Goal: Task Accomplishment & Management: Manage account settings

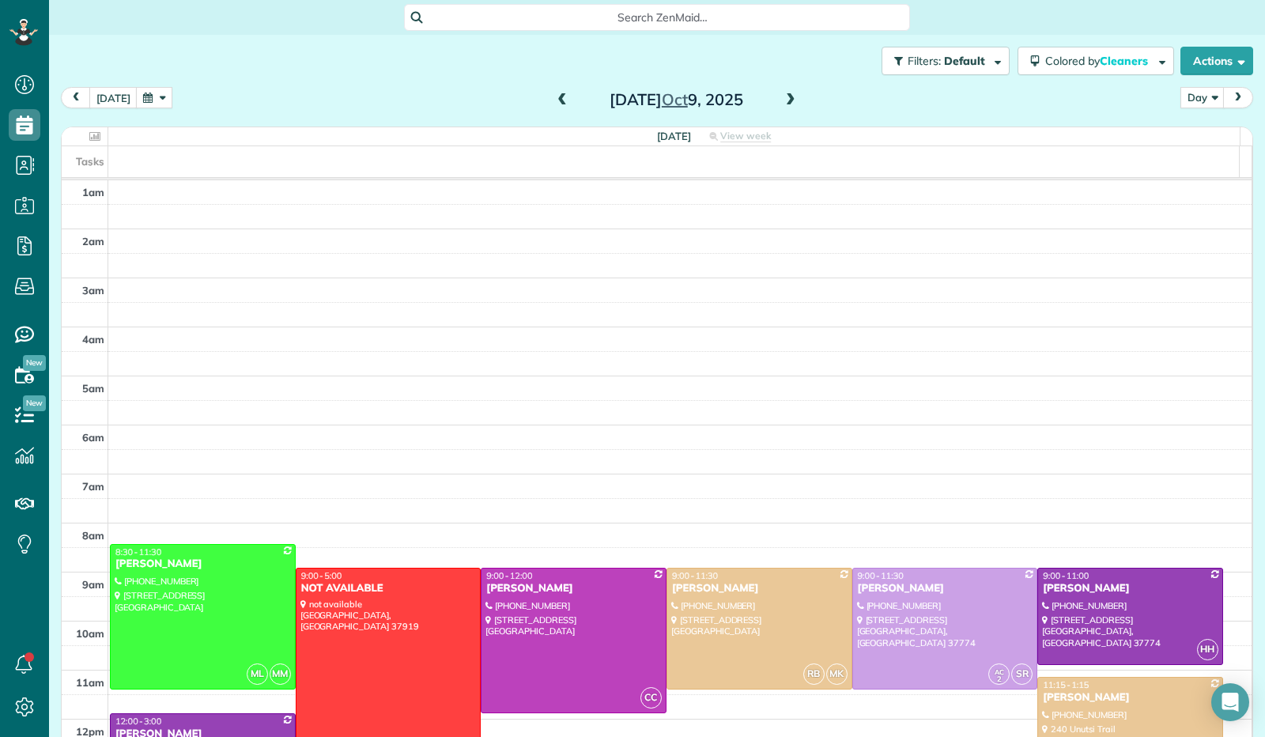
scroll to position [292, 0]
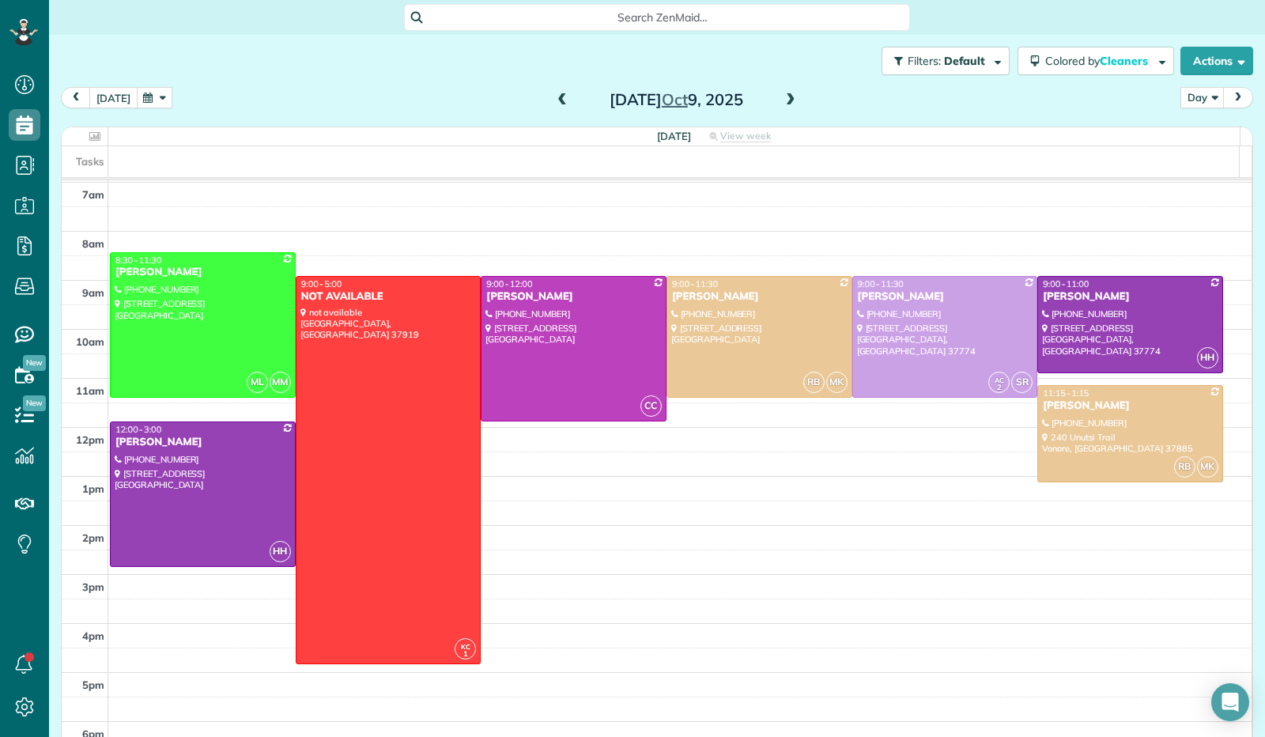
click at [115, 103] on button "[DATE]" at bounding box center [113, 97] width 48 height 21
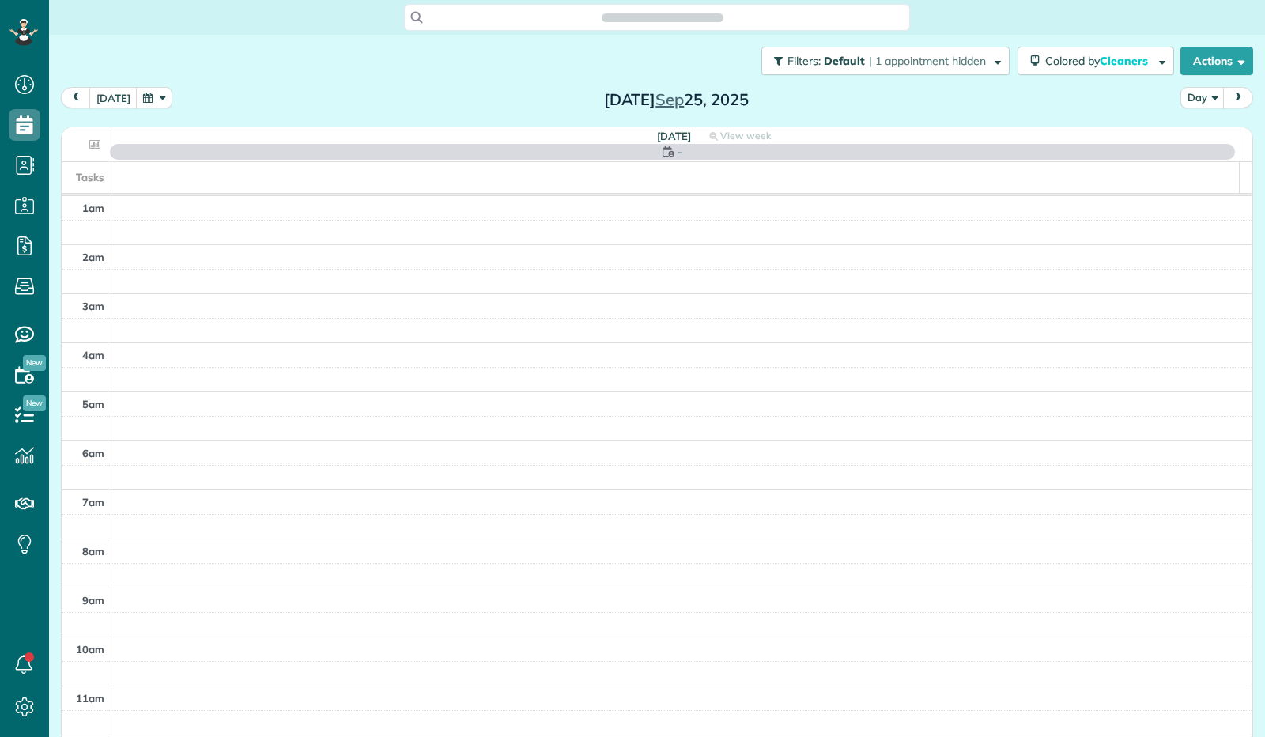
scroll to position [292, 0]
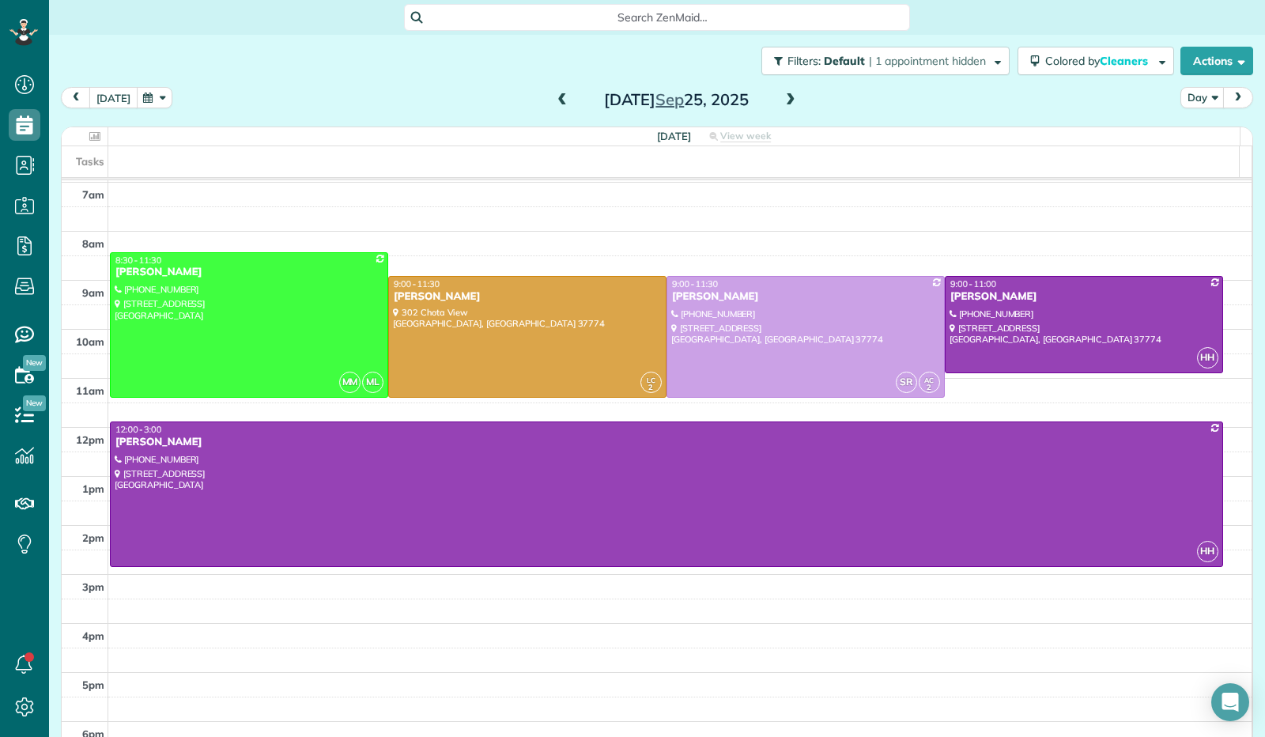
click at [114, 104] on button "[DATE]" at bounding box center [113, 97] width 48 height 21
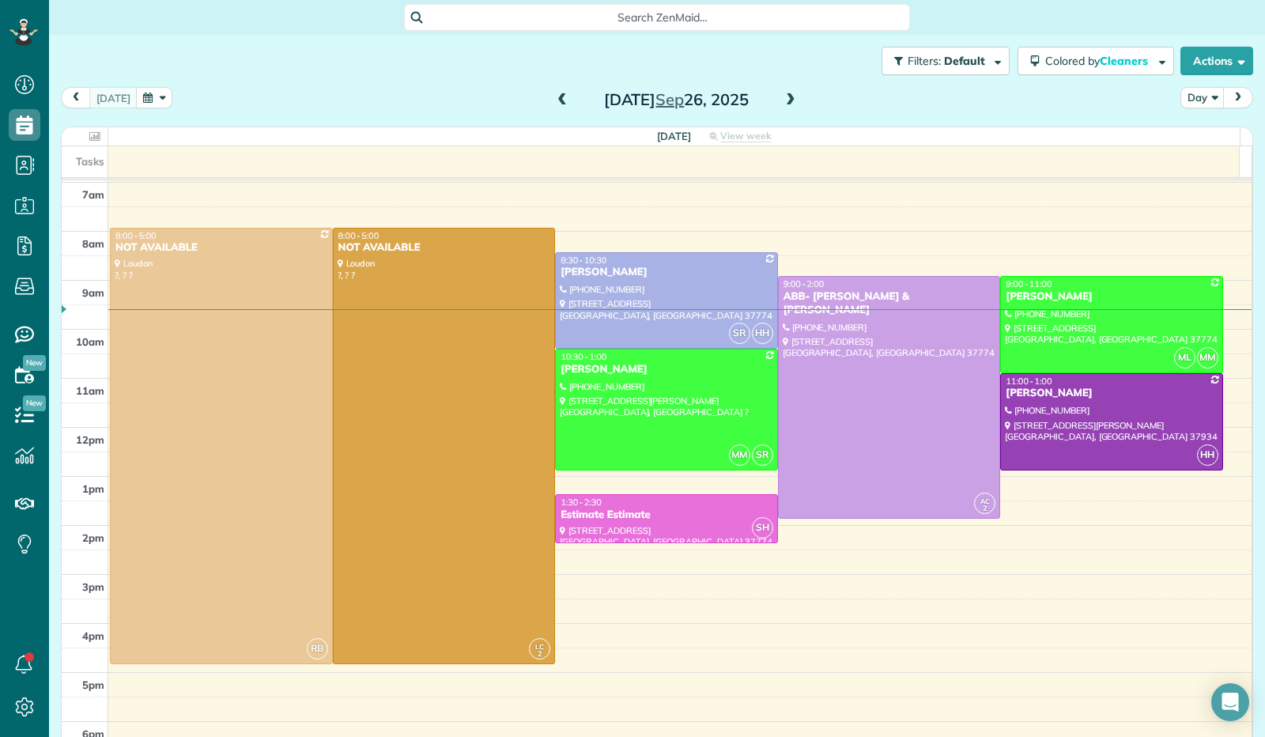
click at [787, 101] on span at bounding box center [790, 100] width 17 height 14
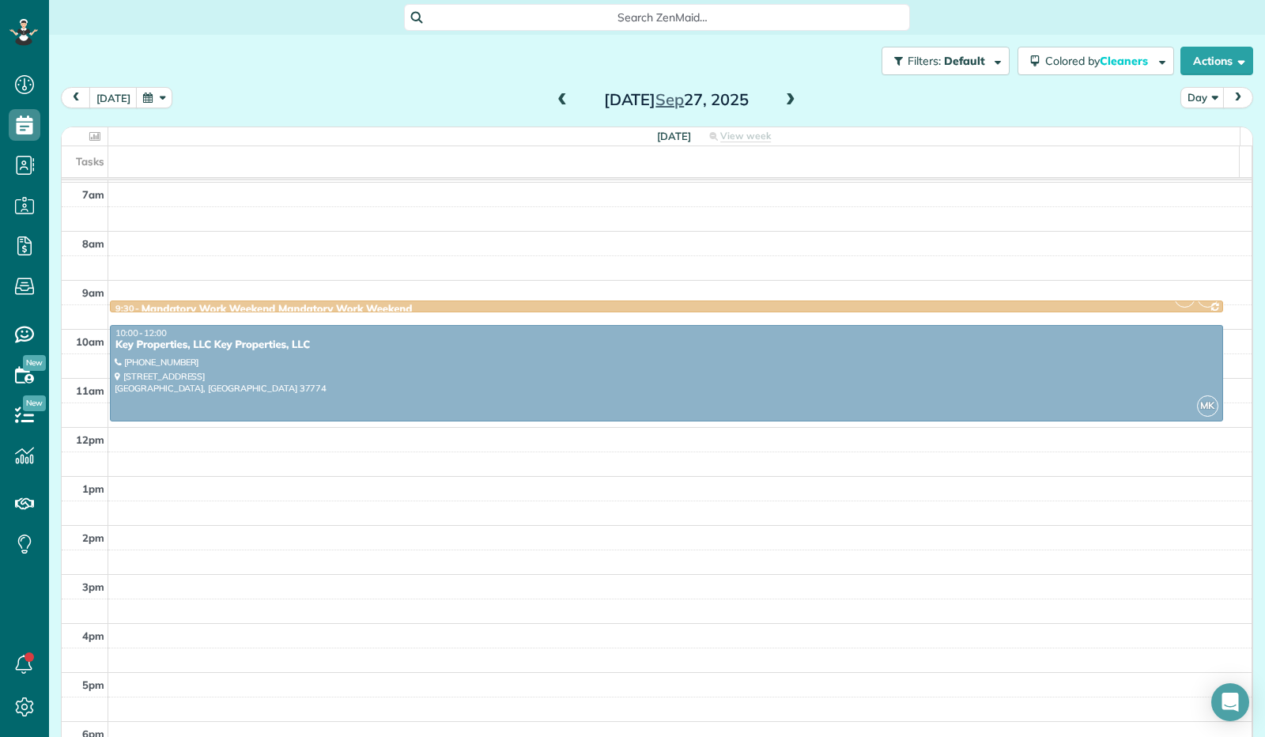
click at [787, 100] on span at bounding box center [790, 100] width 17 height 14
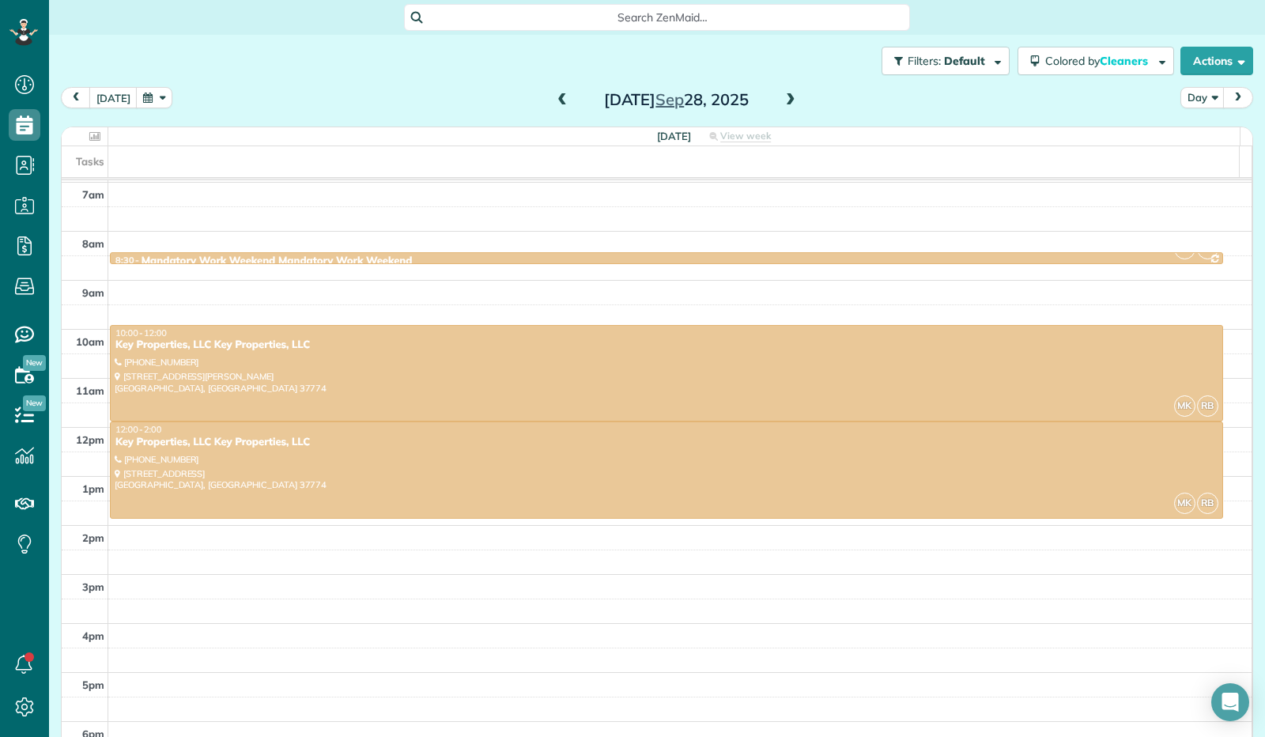
click at [787, 100] on span at bounding box center [790, 100] width 17 height 14
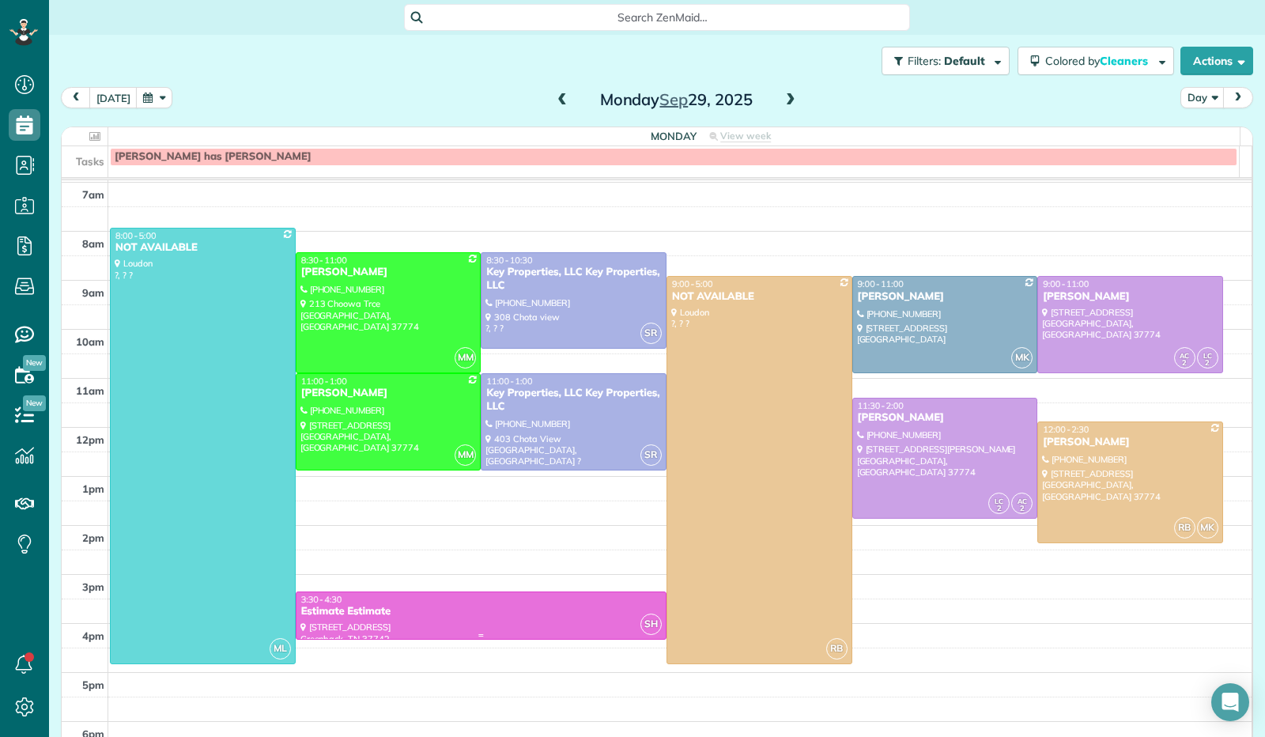
click at [401, 616] on div "Estimate Estimate" at bounding box center [480, 611] width 361 height 13
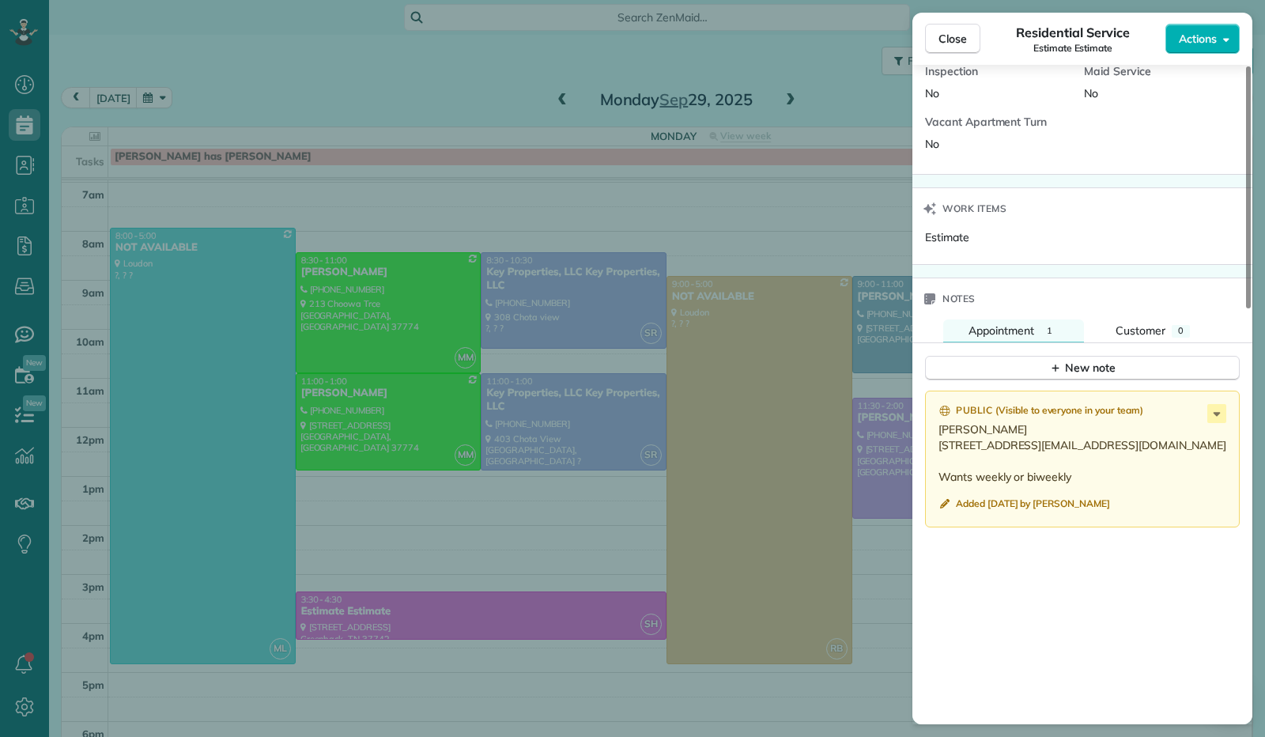
scroll to position [949, 0]
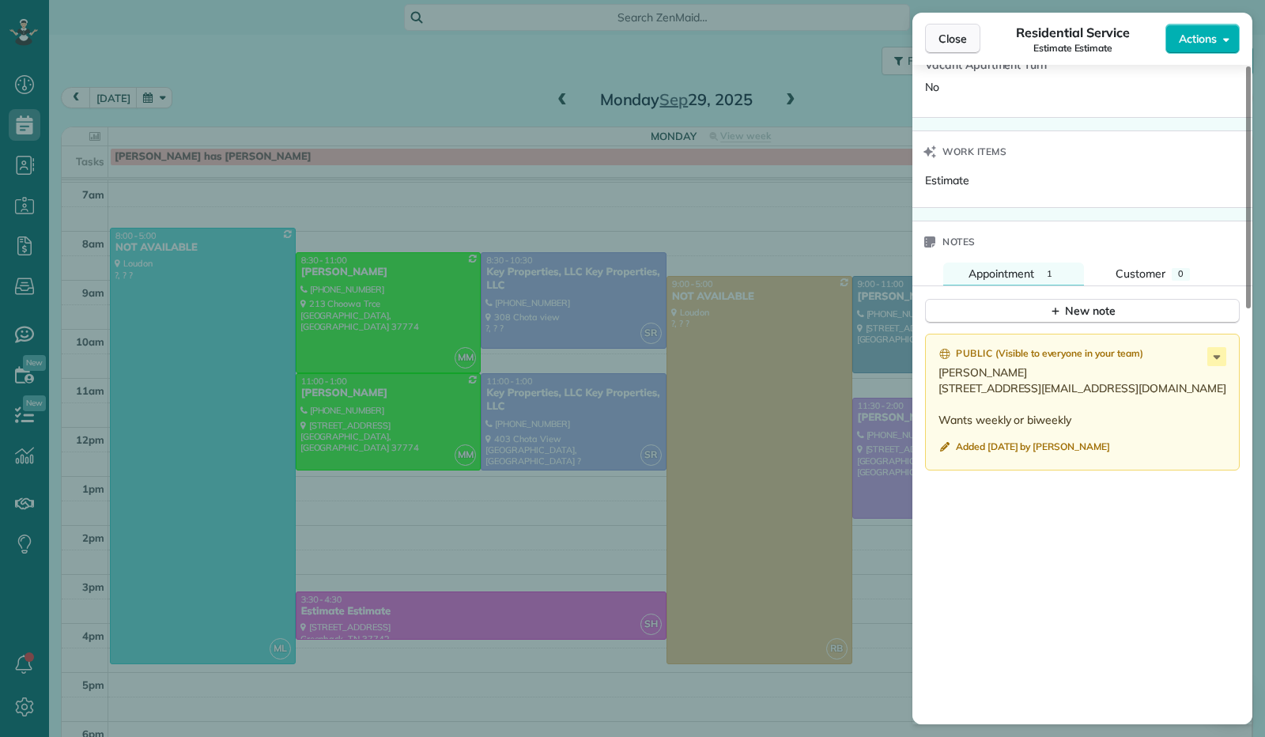
click at [950, 43] on span "Close" at bounding box center [953, 39] width 28 height 16
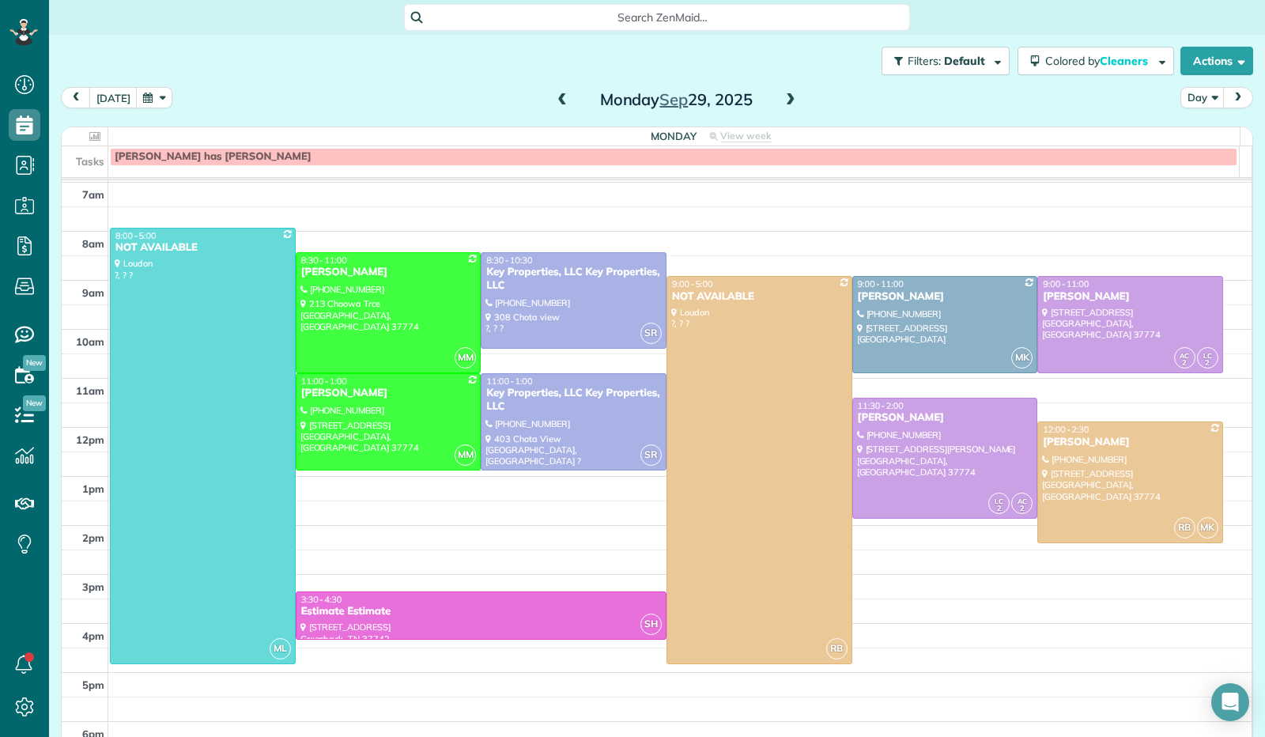
click at [782, 102] on span at bounding box center [790, 100] width 17 height 14
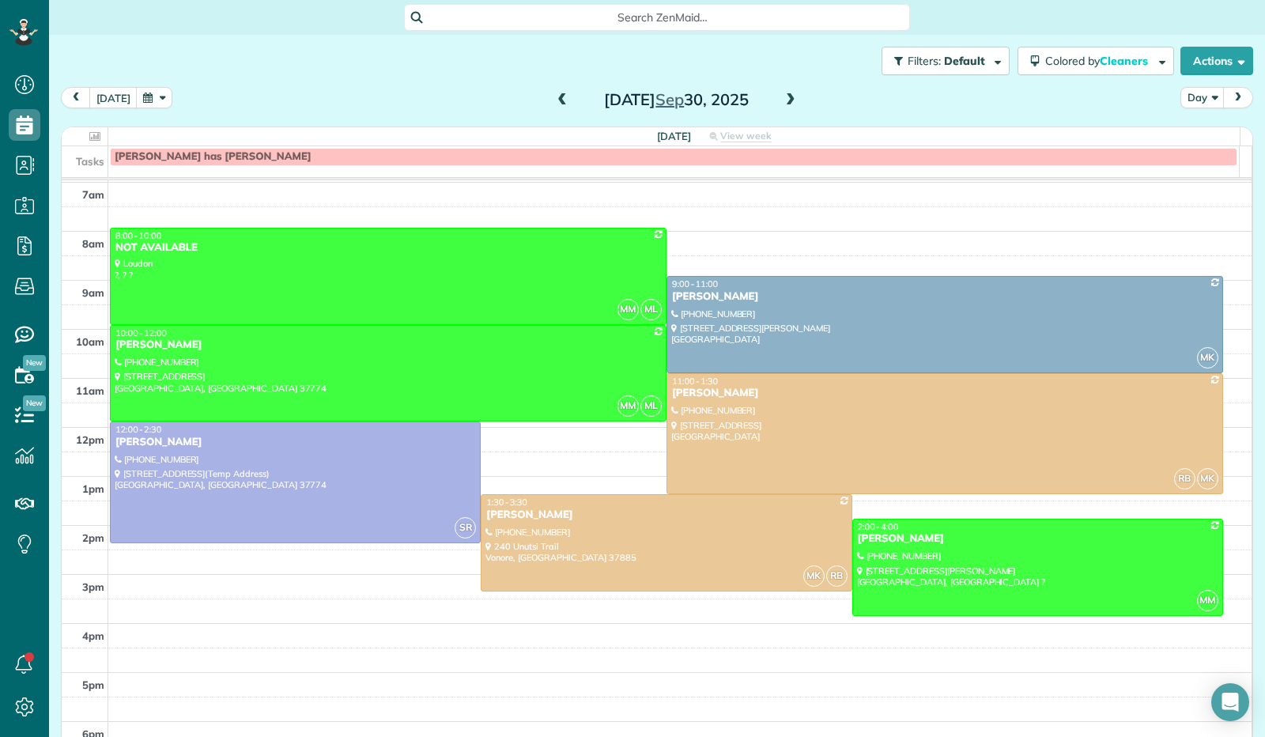
click at [782, 102] on span at bounding box center [790, 100] width 17 height 14
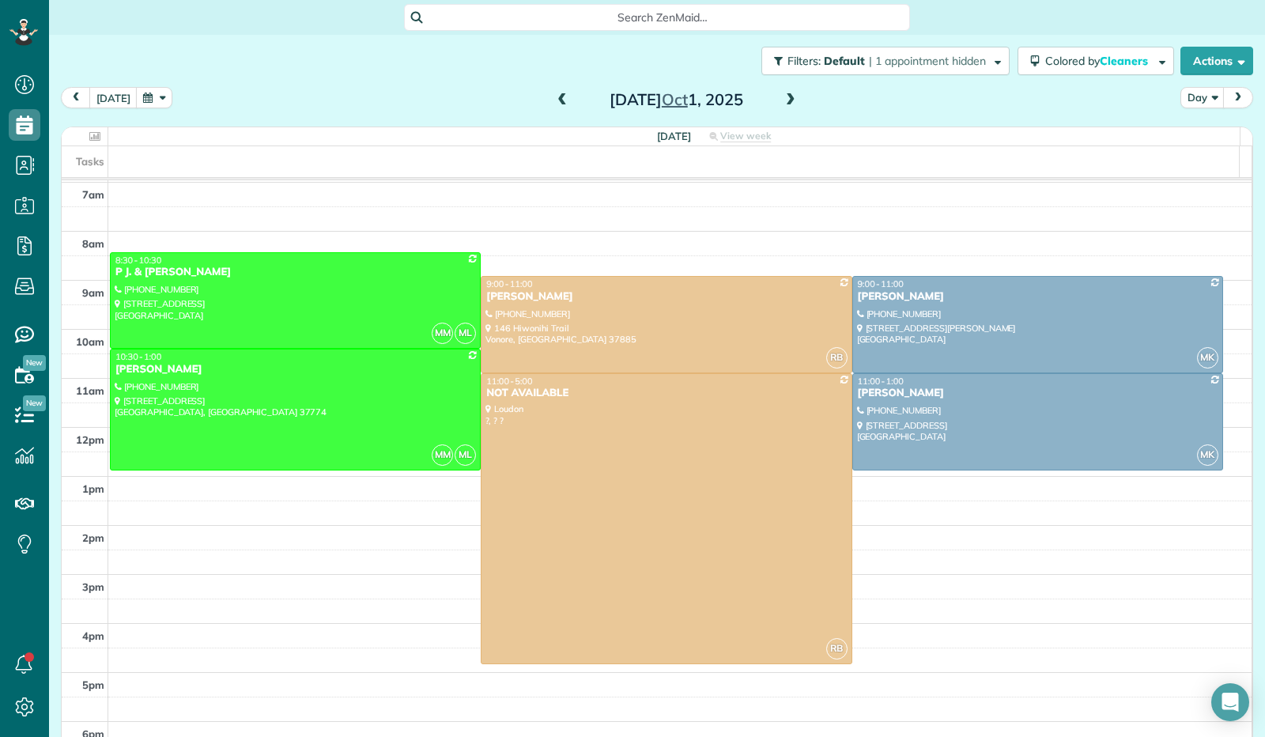
click at [782, 101] on span at bounding box center [790, 100] width 17 height 14
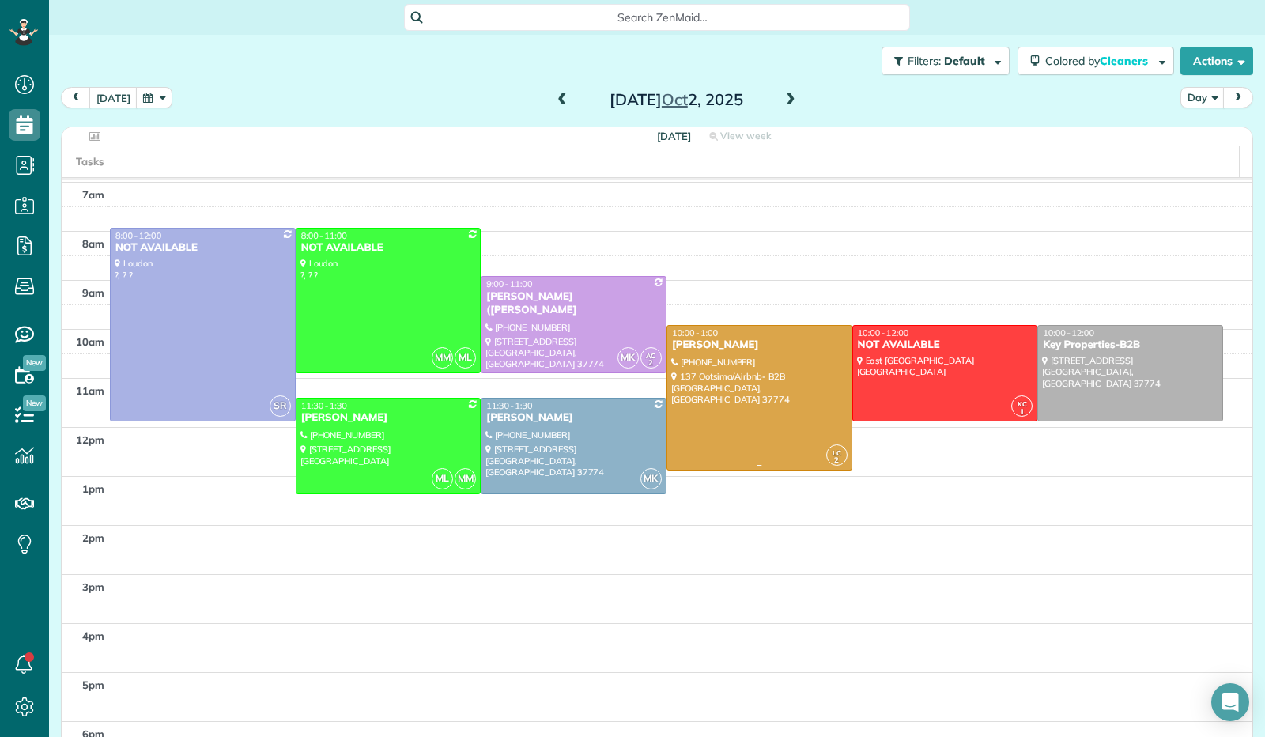
click at [777, 421] on div at bounding box center [759, 398] width 184 height 144
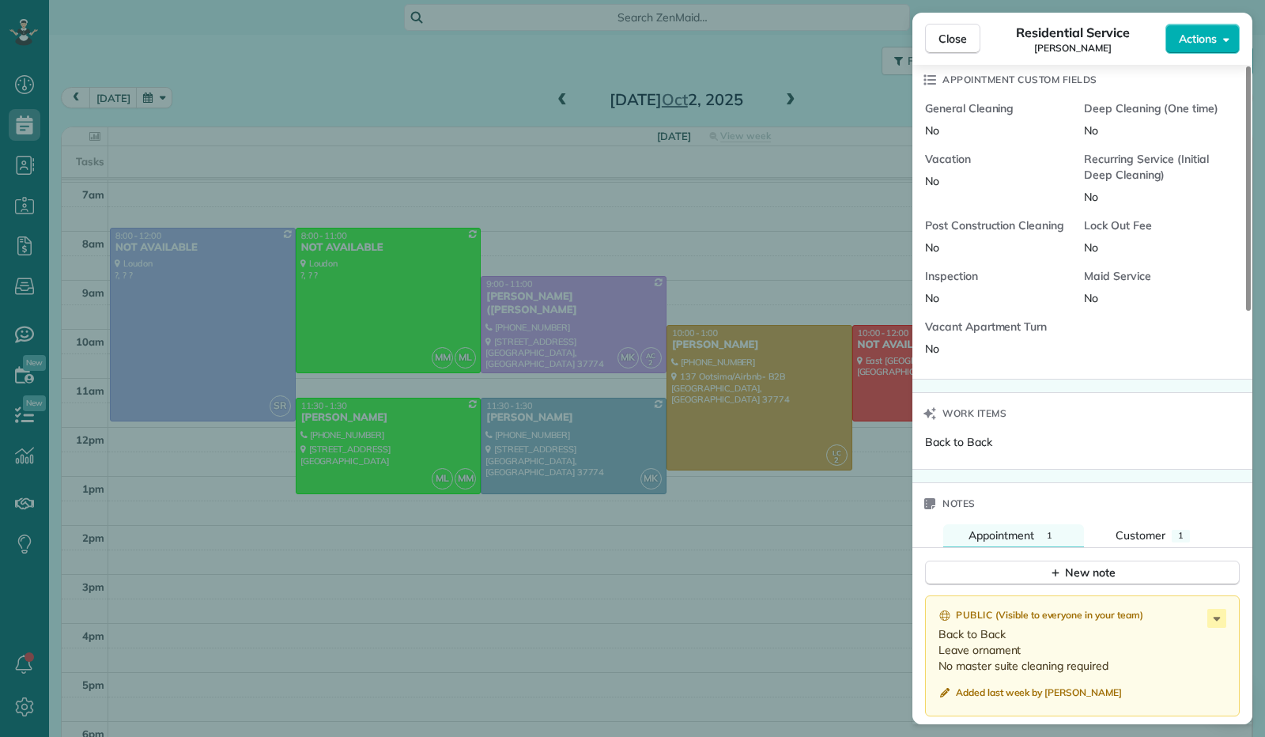
scroll to position [1110, 0]
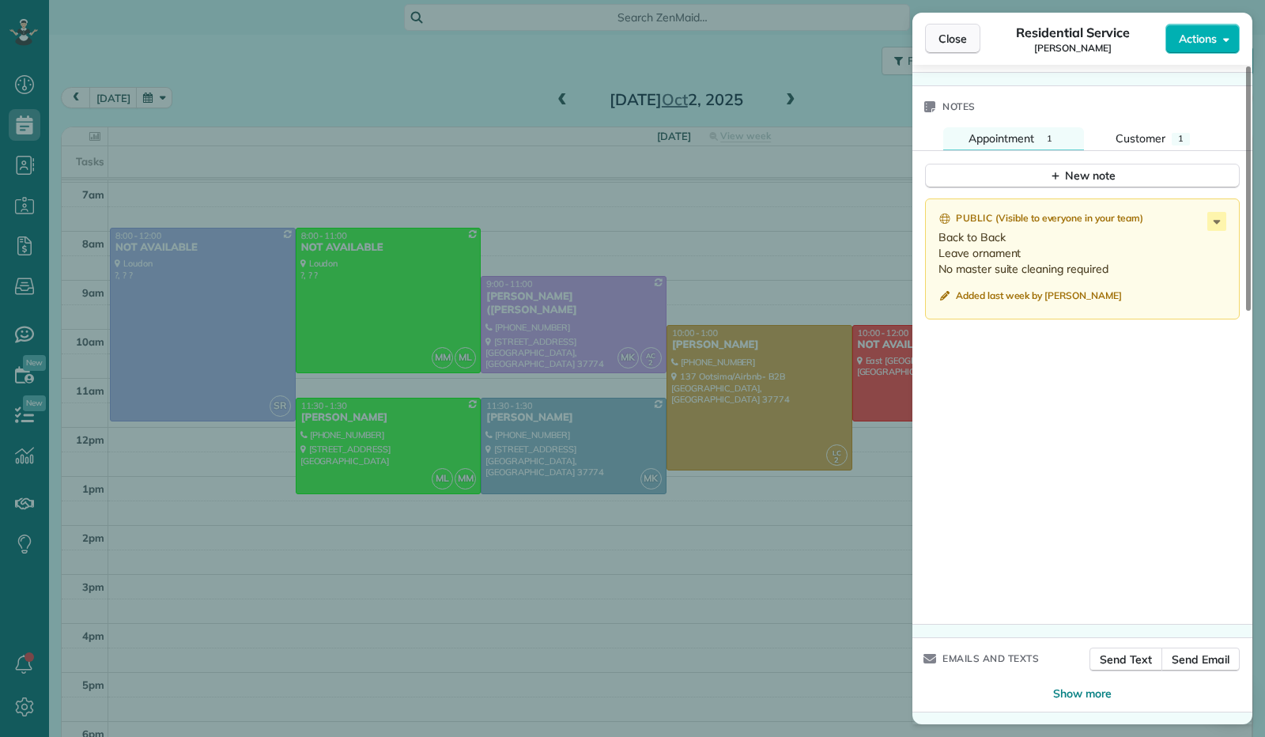
click at [947, 42] on span "Close" at bounding box center [953, 39] width 28 height 16
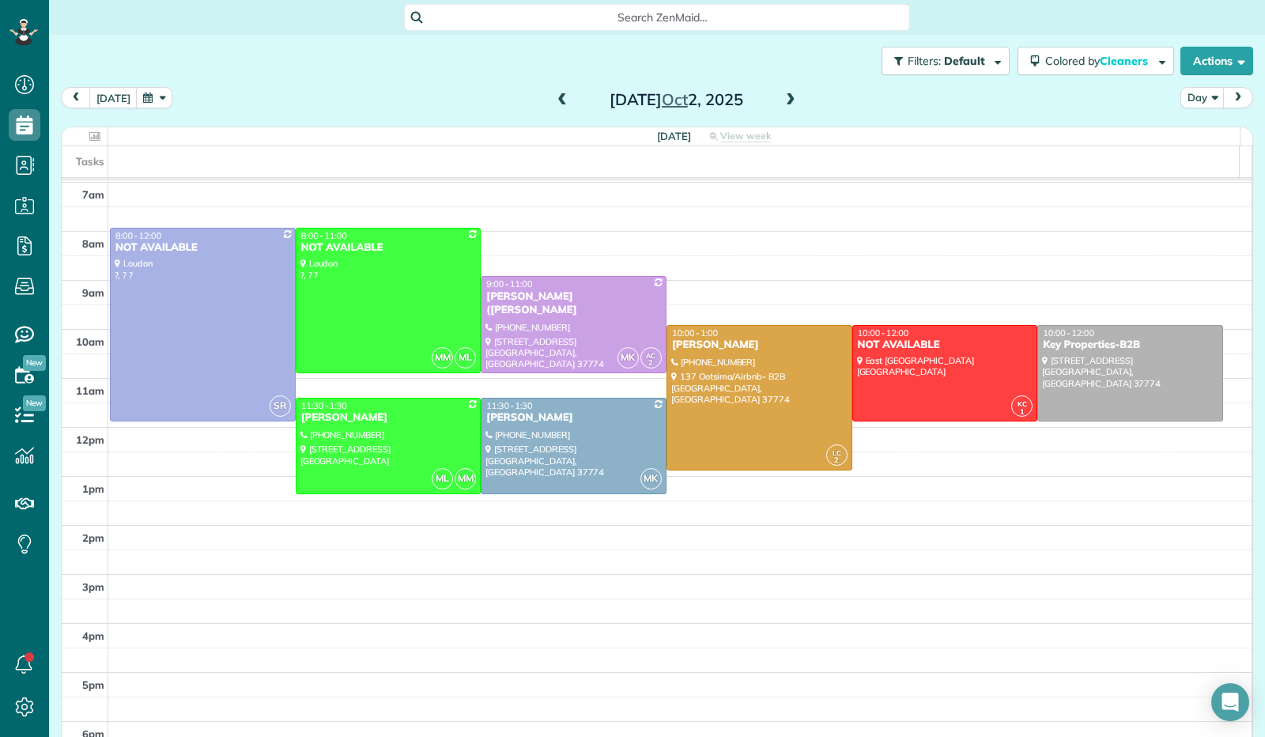
click at [782, 96] on span at bounding box center [790, 100] width 17 height 14
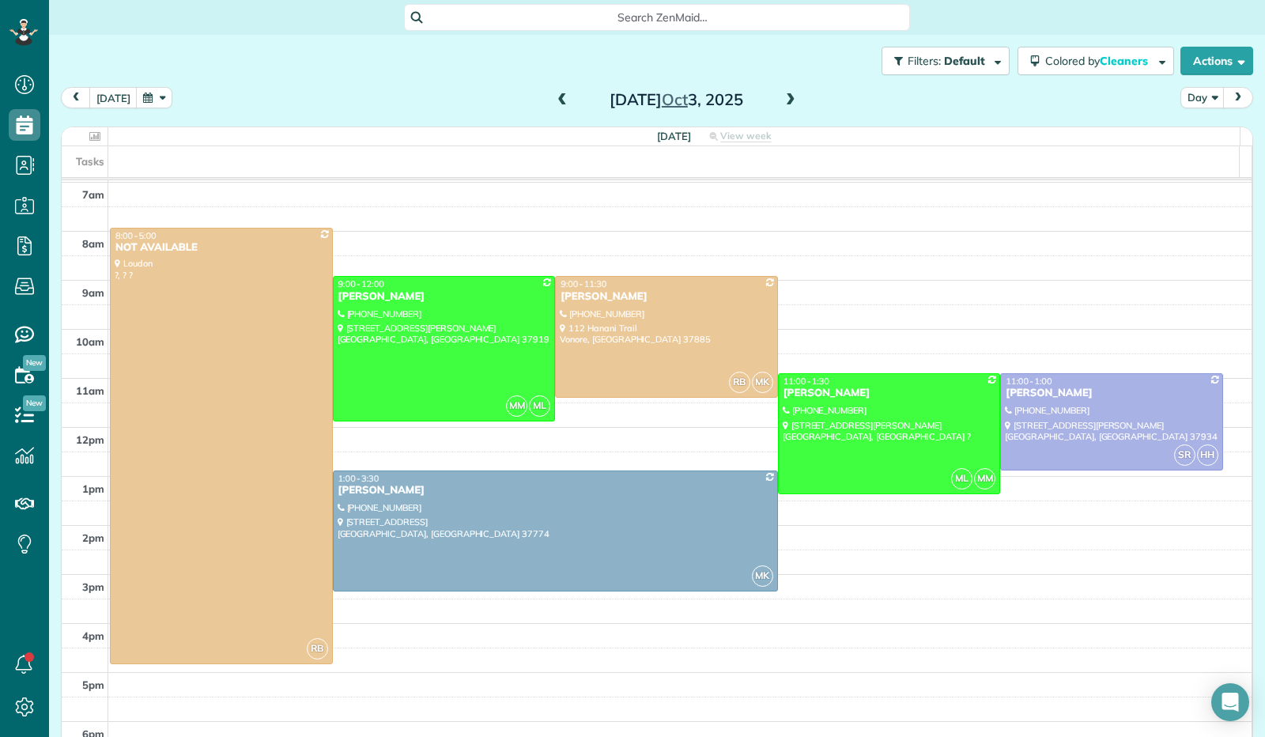
click at [782, 96] on span at bounding box center [790, 100] width 17 height 14
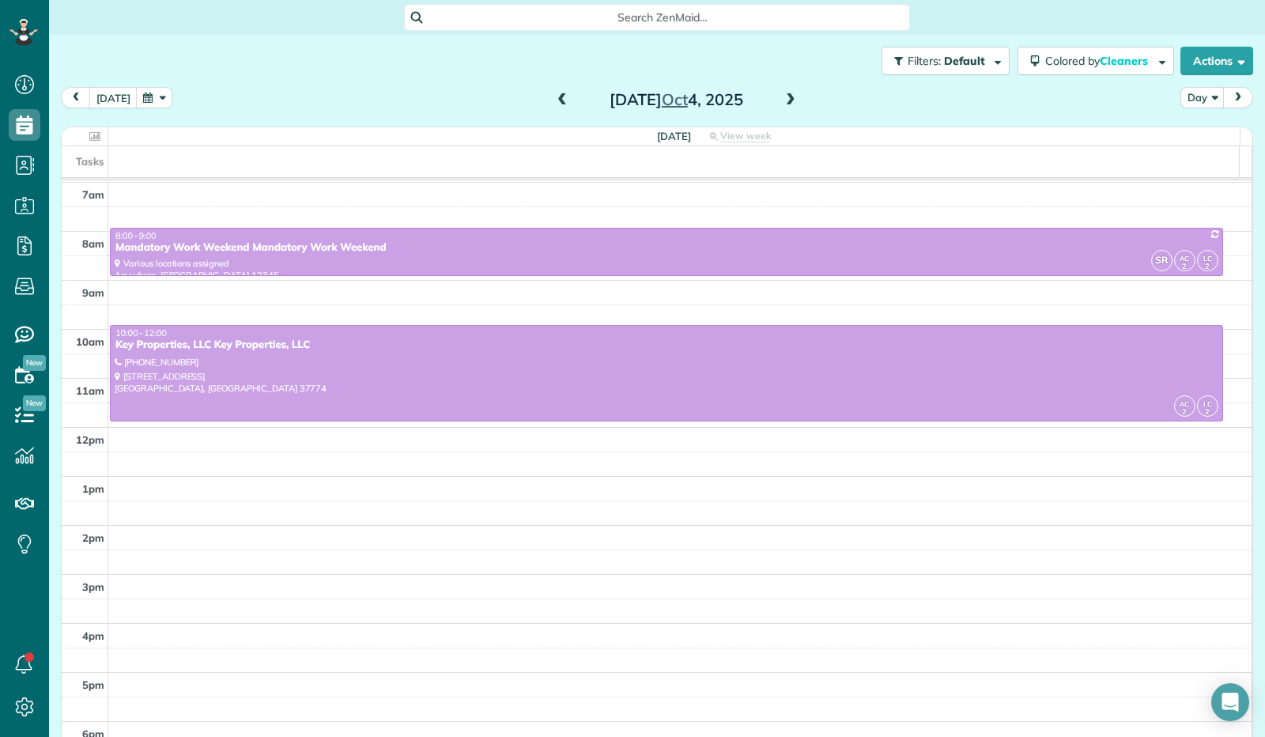
click at [782, 96] on span at bounding box center [790, 100] width 17 height 14
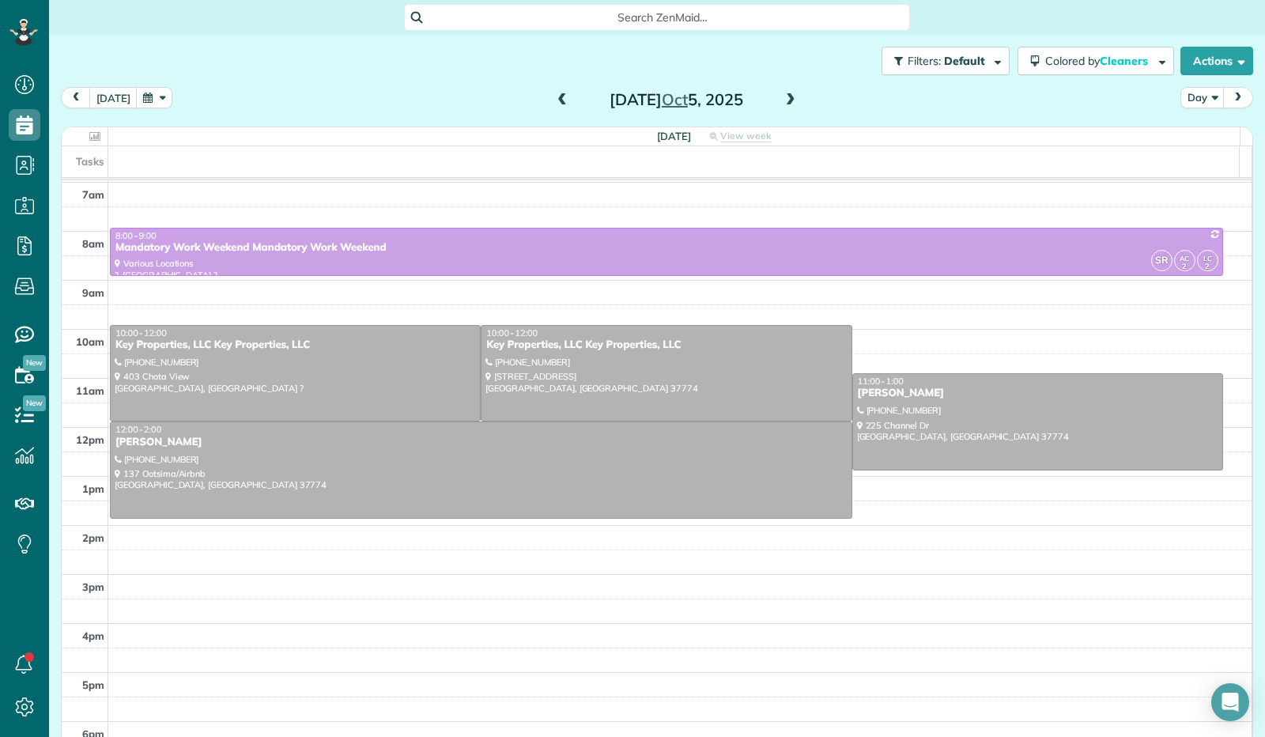
click at [782, 97] on span at bounding box center [790, 100] width 17 height 14
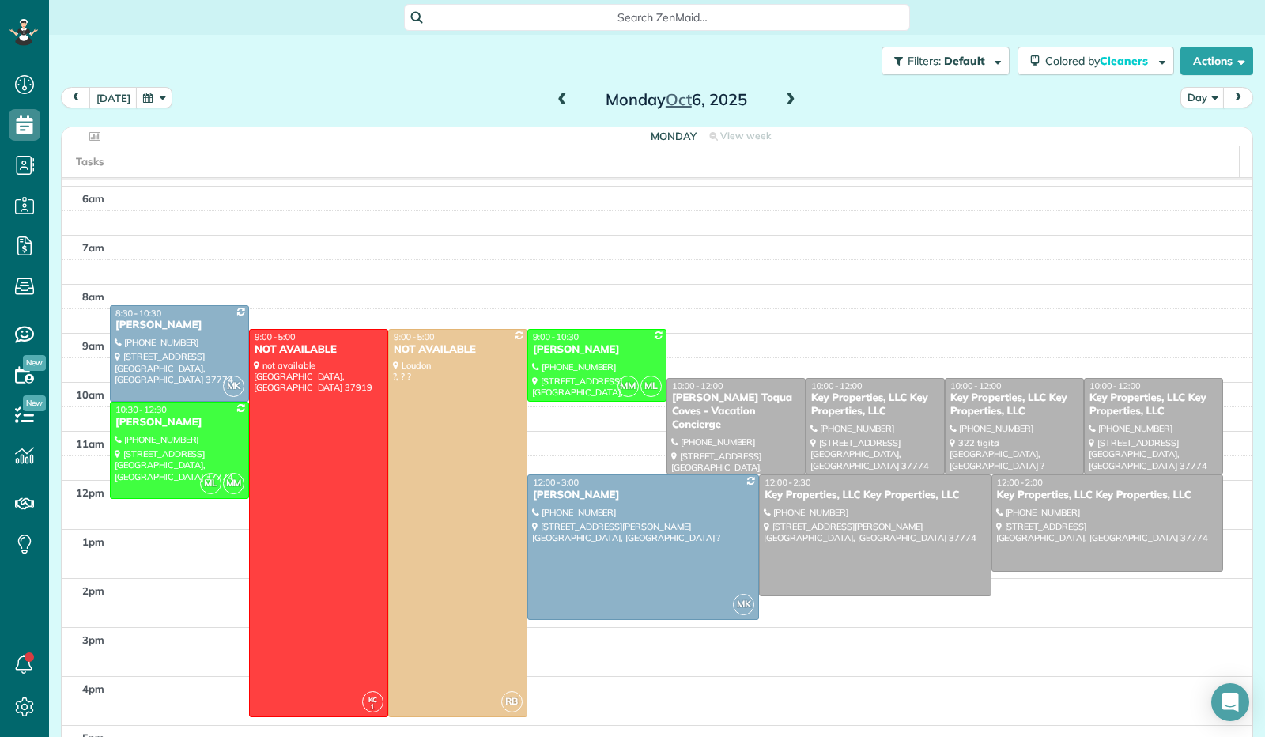
scroll to position [222, 0]
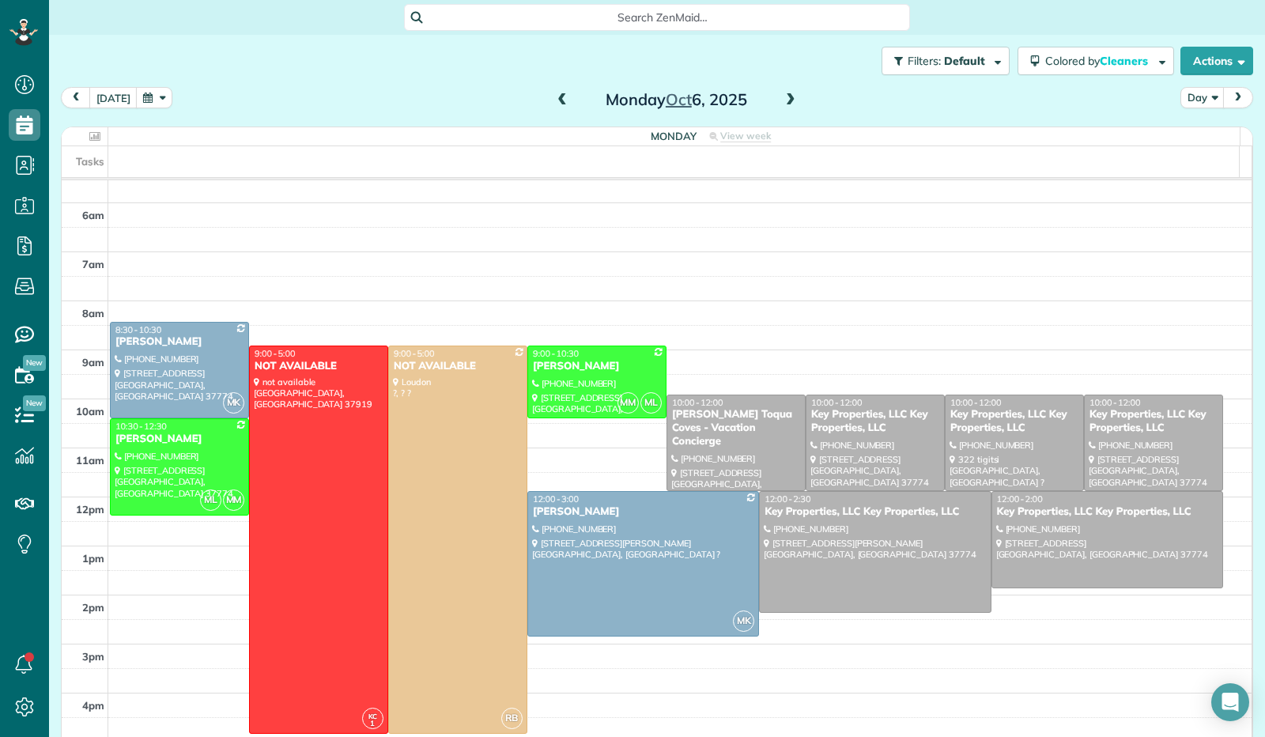
click at [784, 94] on span at bounding box center [790, 100] width 17 height 14
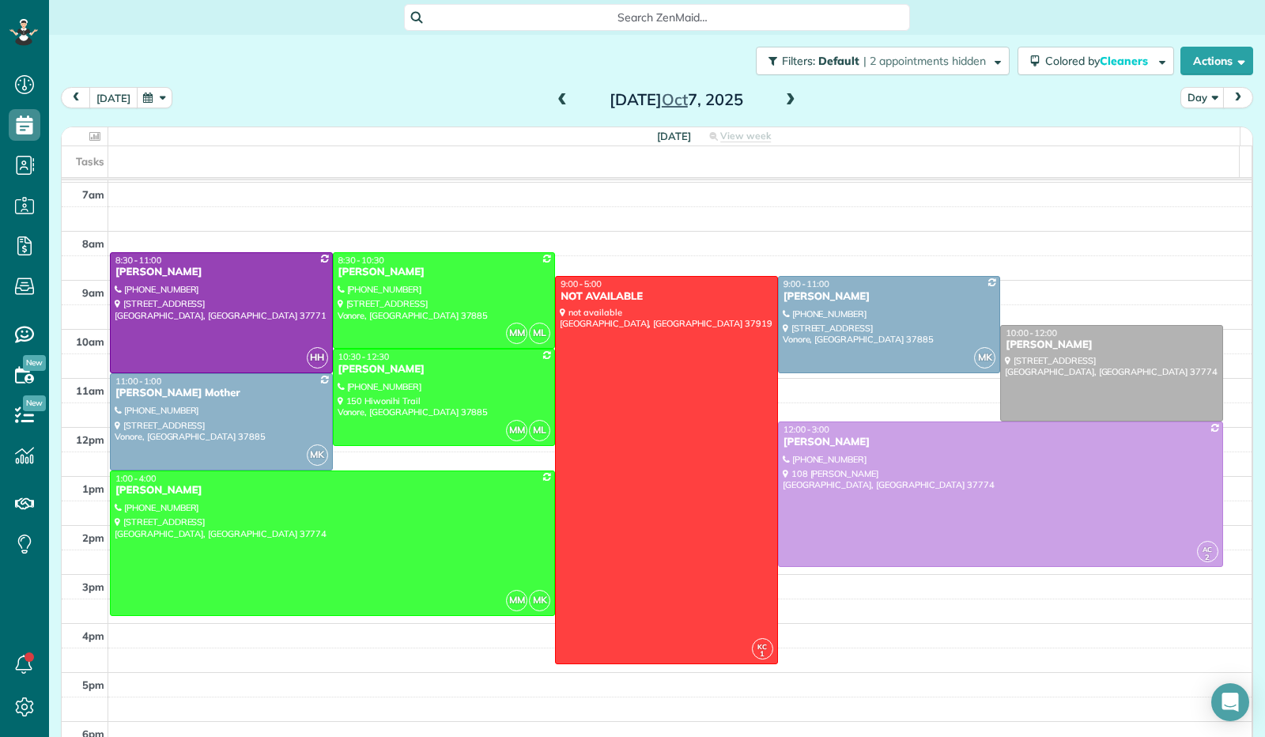
click at [104, 93] on button "[DATE]" at bounding box center [113, 97] width 48 height 21
